Goal: Task Accomplishment & Management: Use online tool/utility

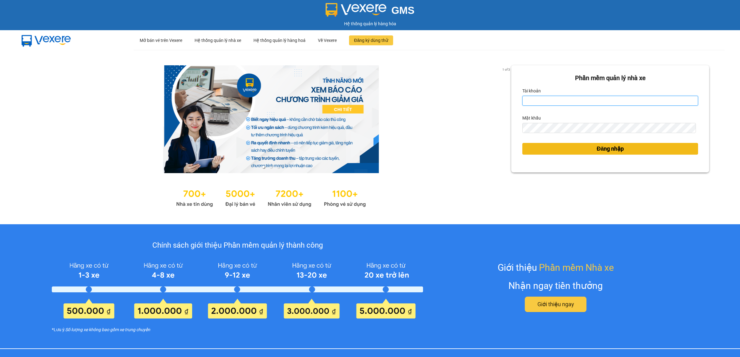
type input "ptvhthien.tqdtl"
click at [609, 150] on span "Đăng nhập" at bounding box center [610, 149] width 27 height 9
